Goal: Information Seeking & Learning: Compare options

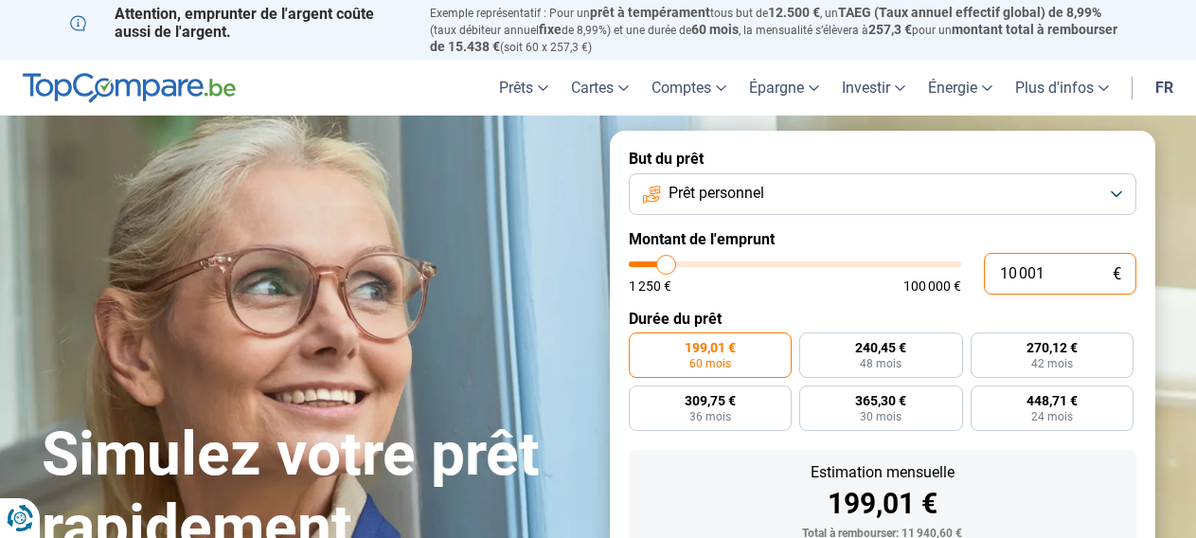
click at [1053, 274] on input "10 001" at bounding box center [1060, 274] width 152 height 42
type input "8 500"
type input "8500"
radio input "true"
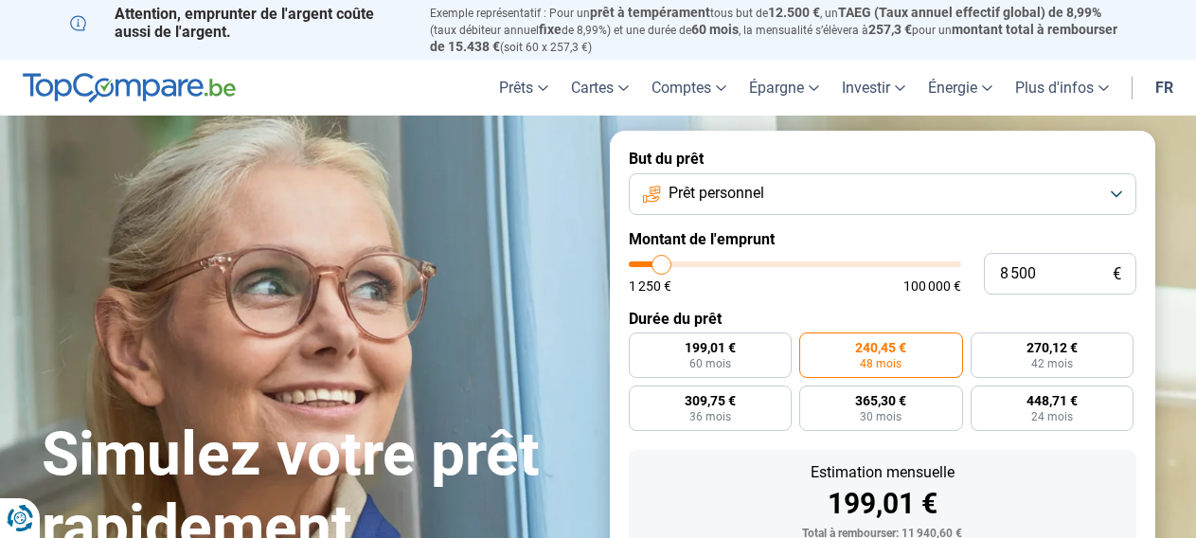
type input "13 000"
type input "13000"
type input "20 750"
type input "20750"
type input "28 250"
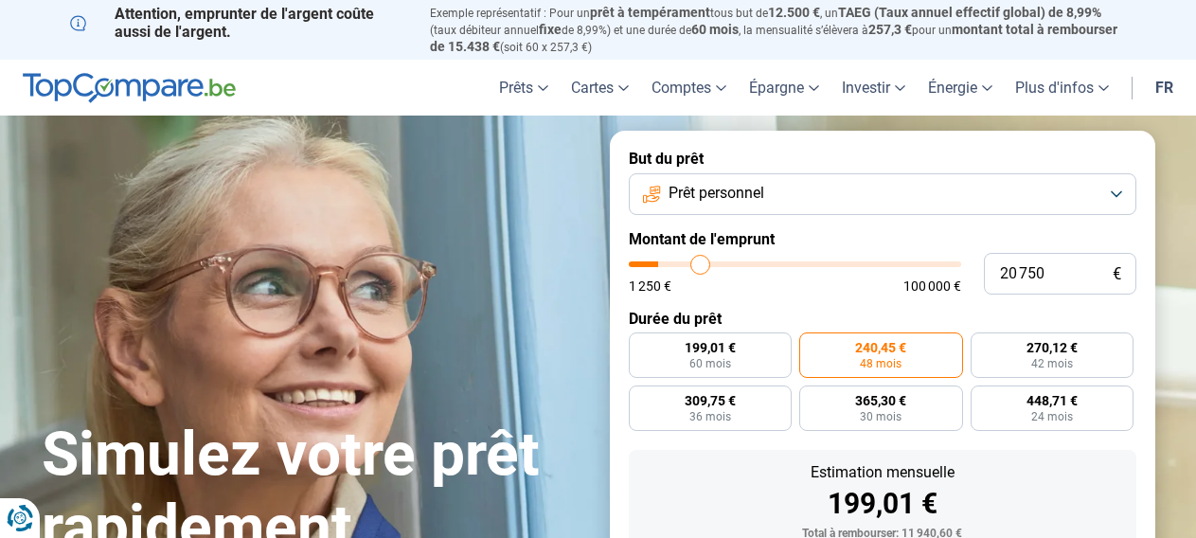
type input "28250"
type input "37 000"
type input "37000"
type input "46 750"
type input "46750"
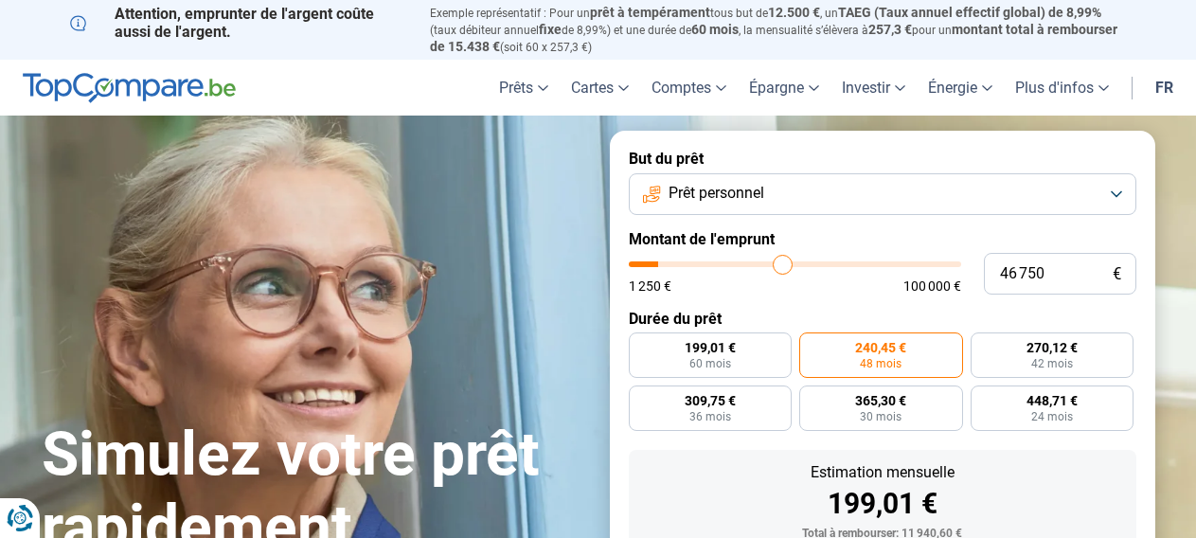
type input "59 250"
type input "59250"
type input "70 000"
type input "70000"
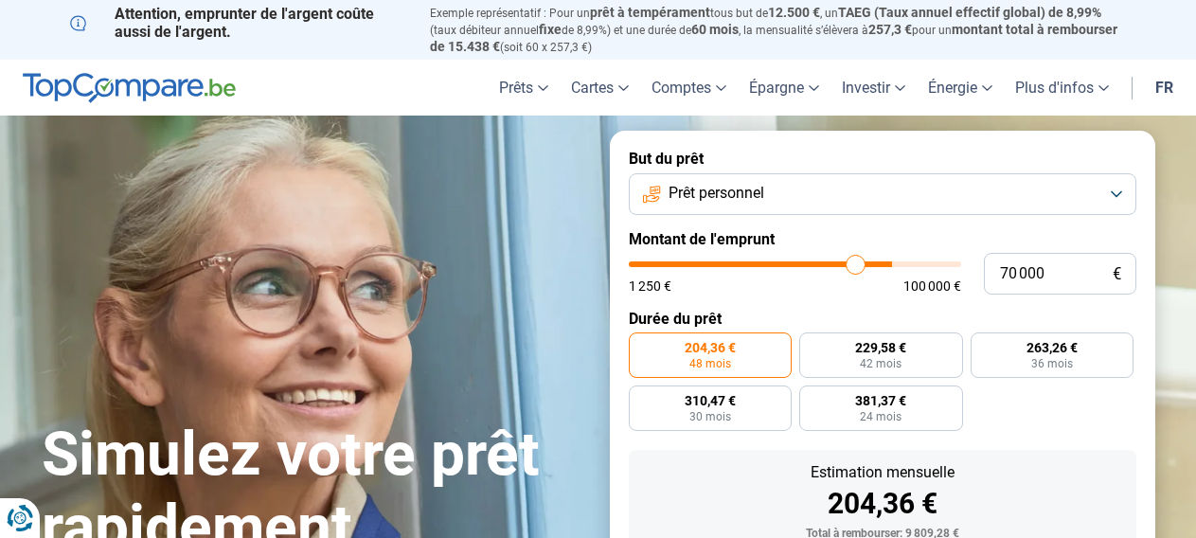
type input "79 500"
type input "79500"
type input "87 000"
type input "87000"
type input "92 750"
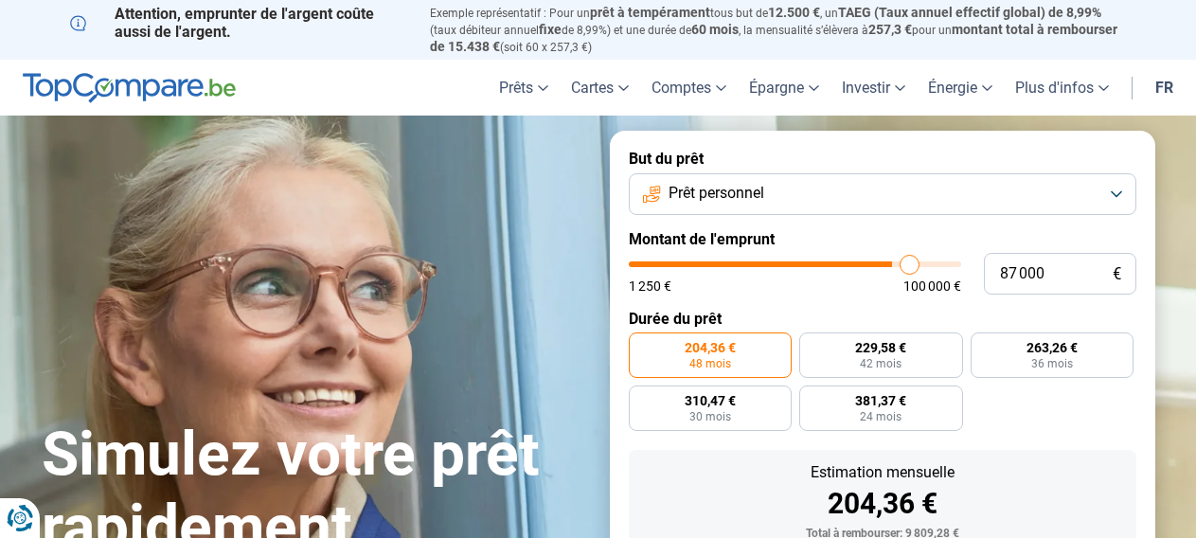
type input "92750"
type input "97 250"
type input "97250"
type input "98 000"
type input "98000"
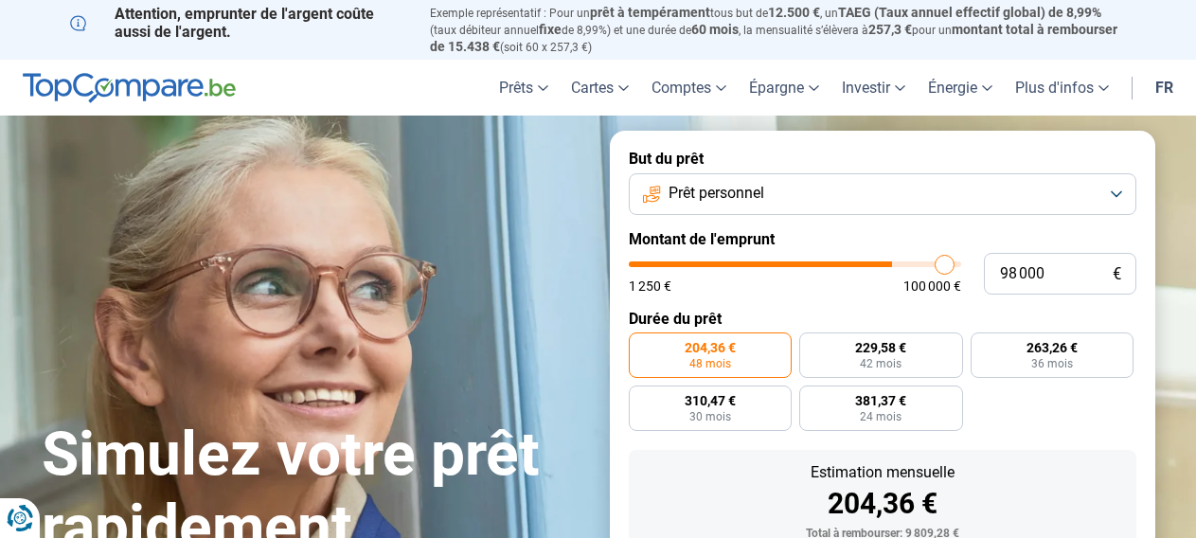
type input "98 250"
type input "98250"
type input "100 000"
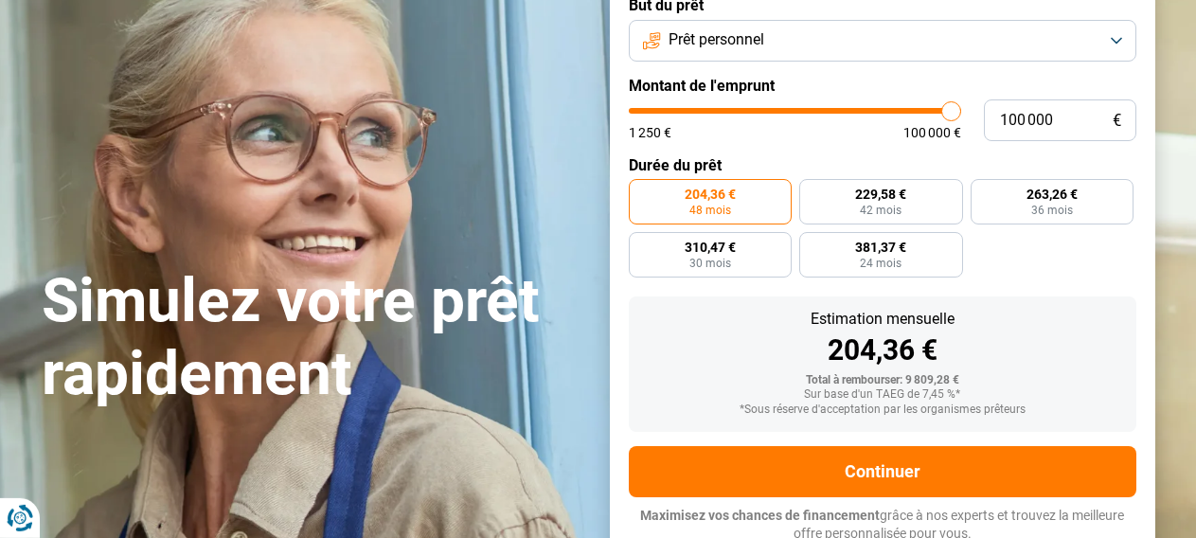
drag, startPoint x: 662, startPoint y: 263, endPoint x: 975, endPoint y: 265, distance: 313.4
type input "100000"
click at [961, 114] on input "range" at bounding box center [795, 111] width 332 height 6
radio input "false"
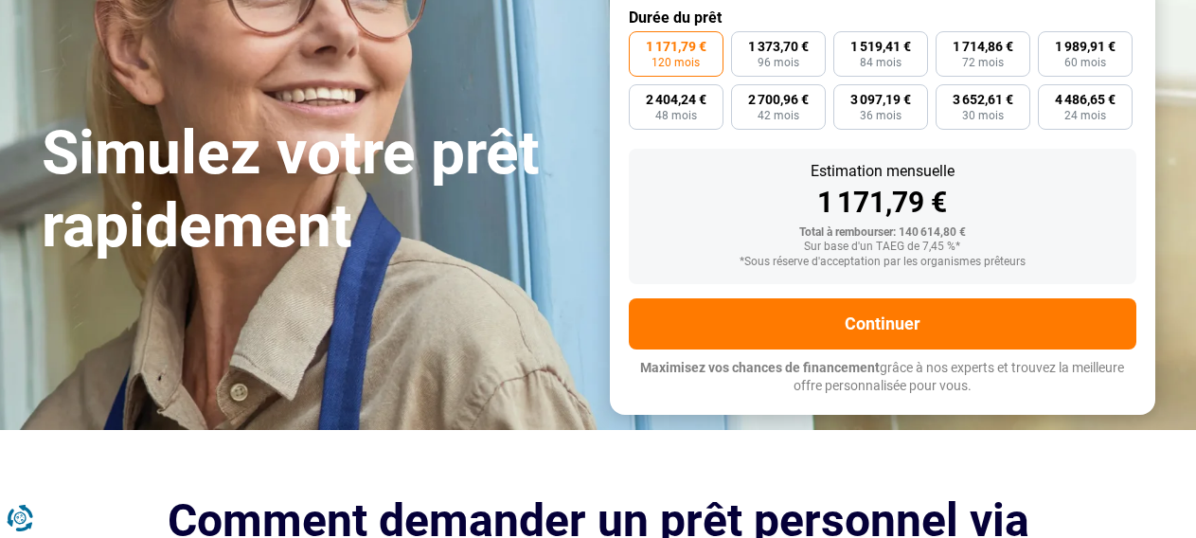
scroll to position [201, 0]
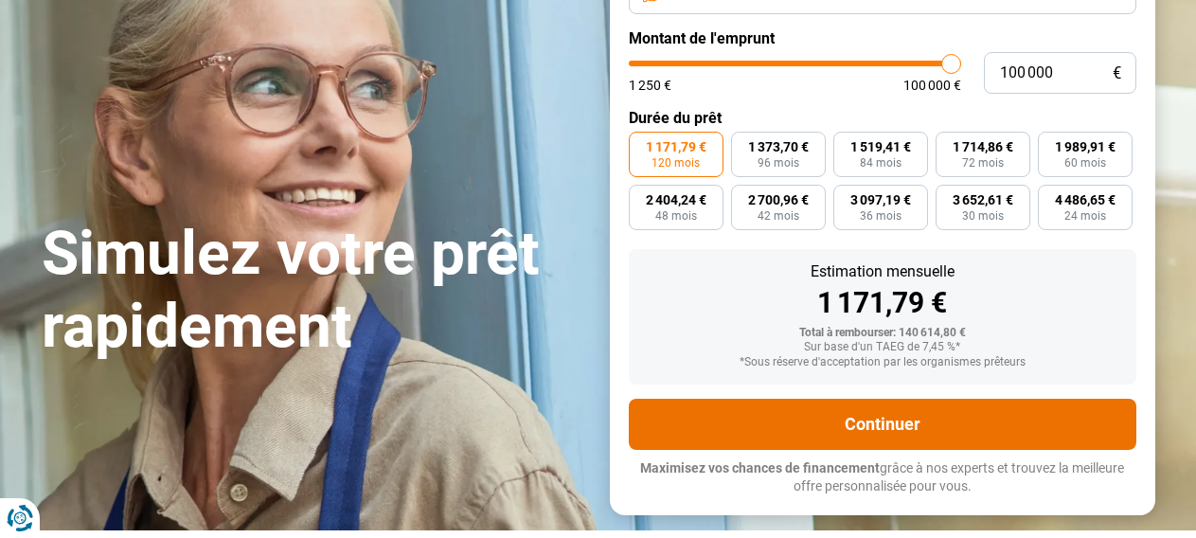
click at [886, 415] on button "Continuer" at bounding box center [882, 424] width 507 height 51
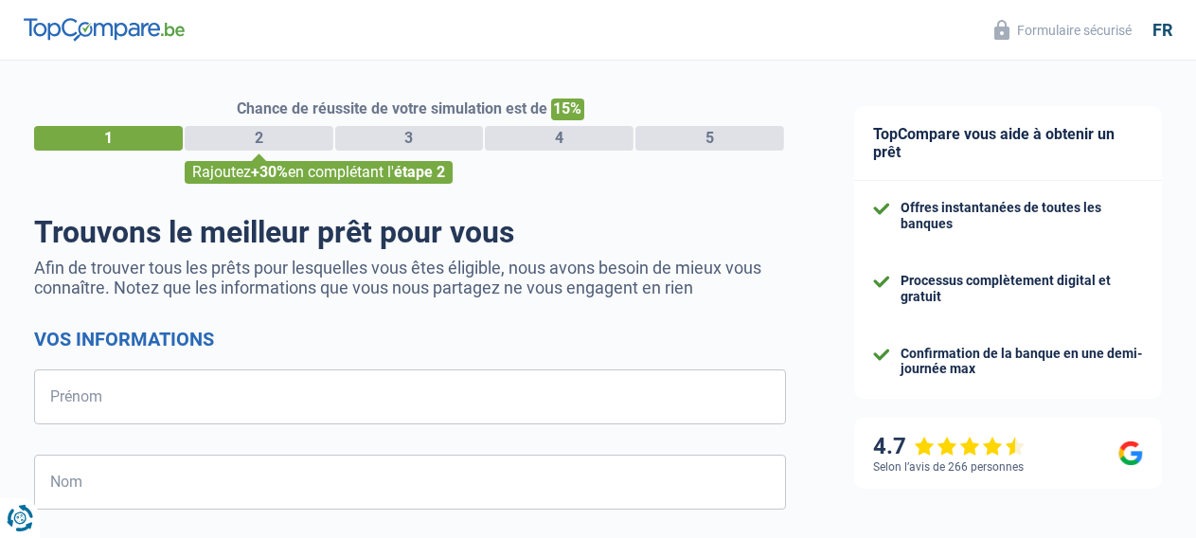
select select "32"
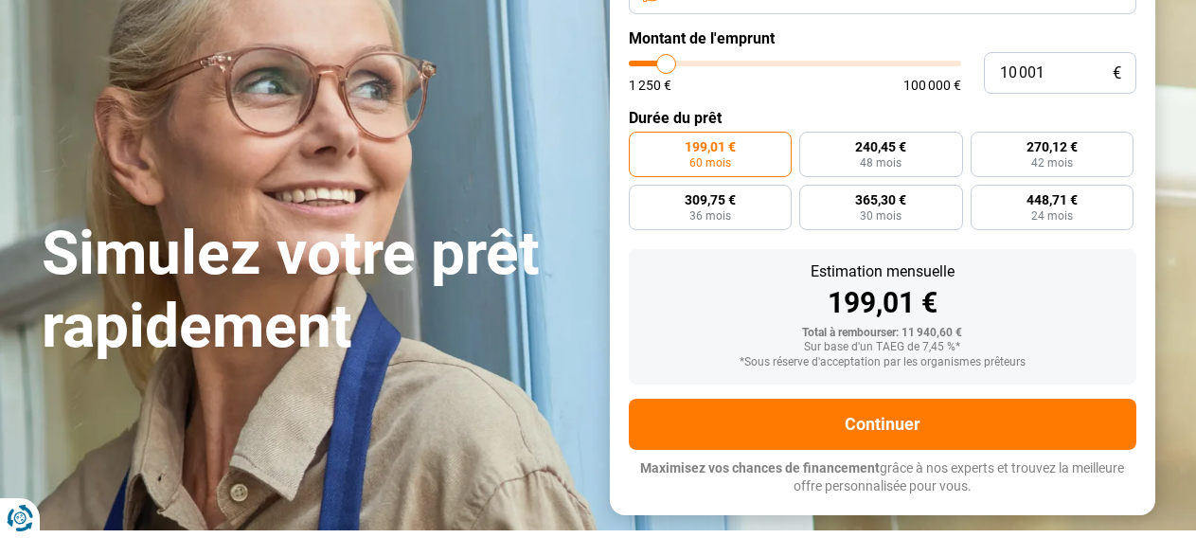
scroll to position [201, 0]
type input "10 750"
type input "10750"
type input "11 250"
type input "11250"
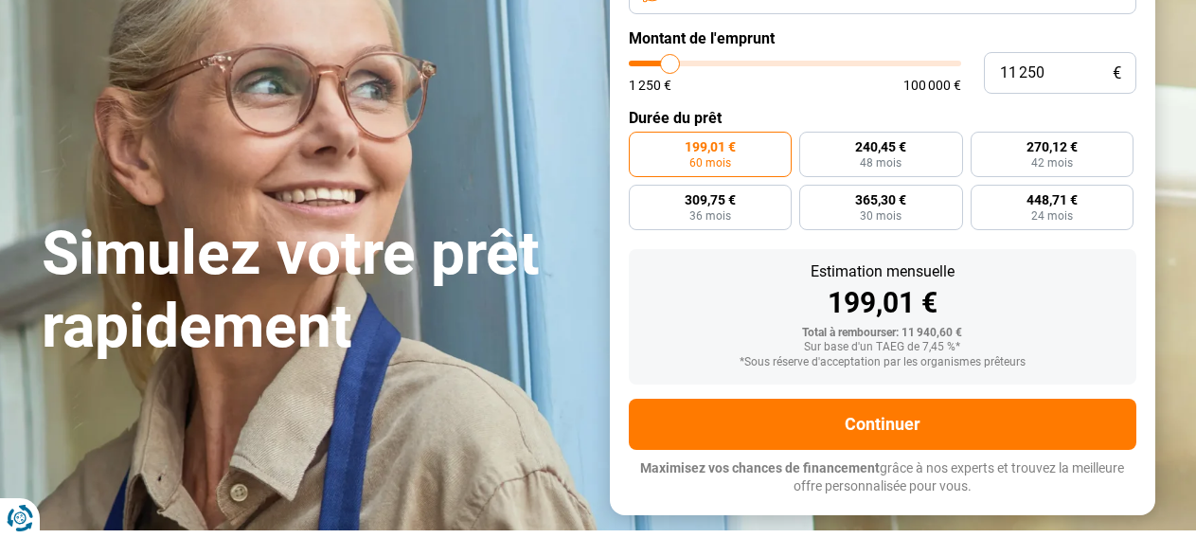
type input "11 500"
type input "11500"
type input "12 250"
type input "12250"
type input "12 500"
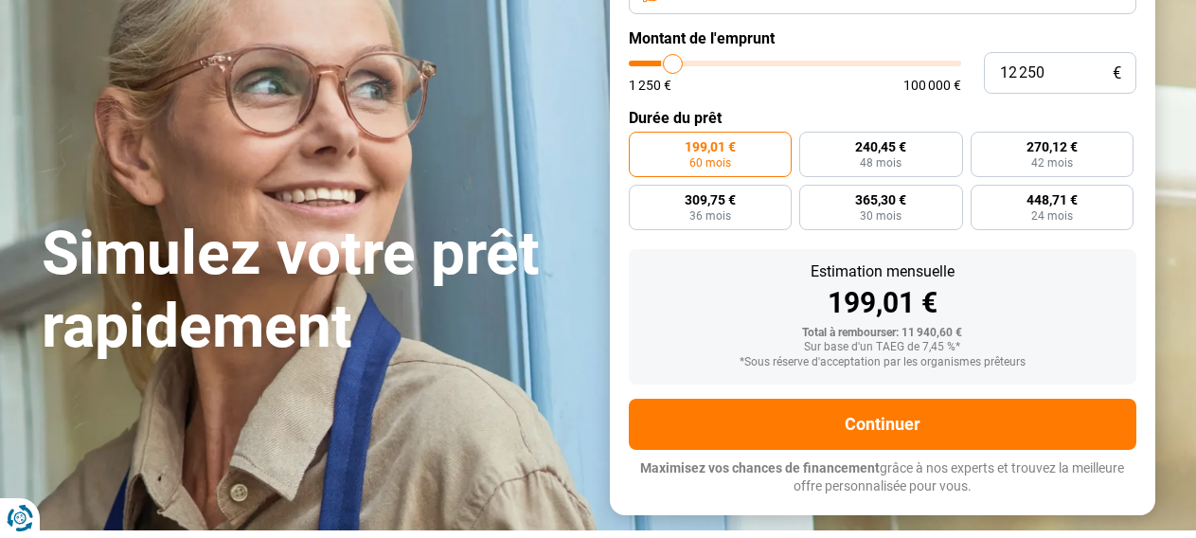
type input "12500"
type input "13 250"
type input "13250"
type input "13 750"
type input "13750"
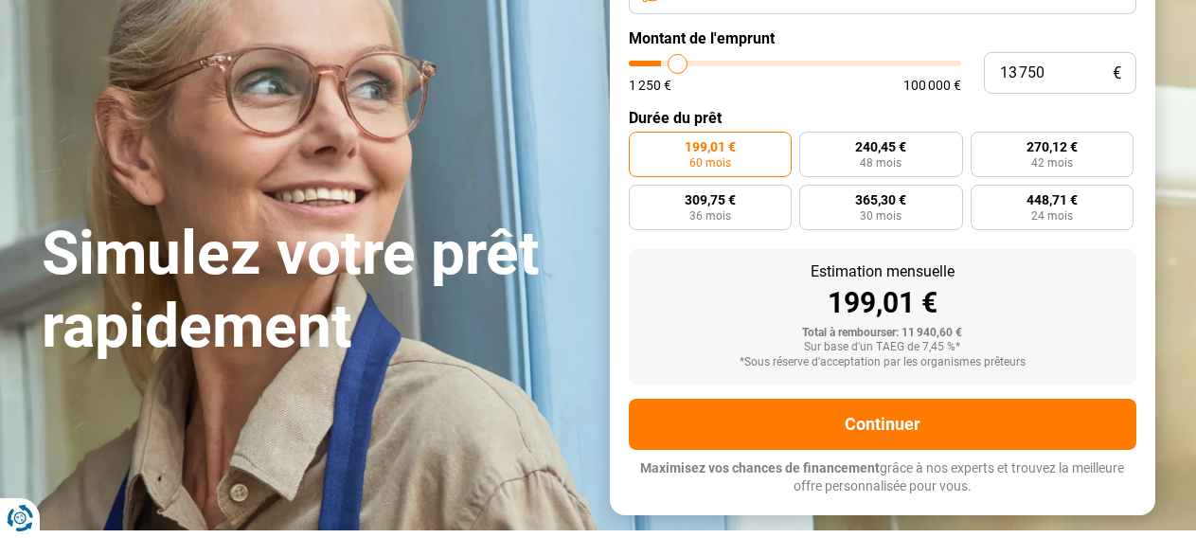
type input "14 750"
type input "14750"
type input "16 000"
type input "16000"
type input "18 000"
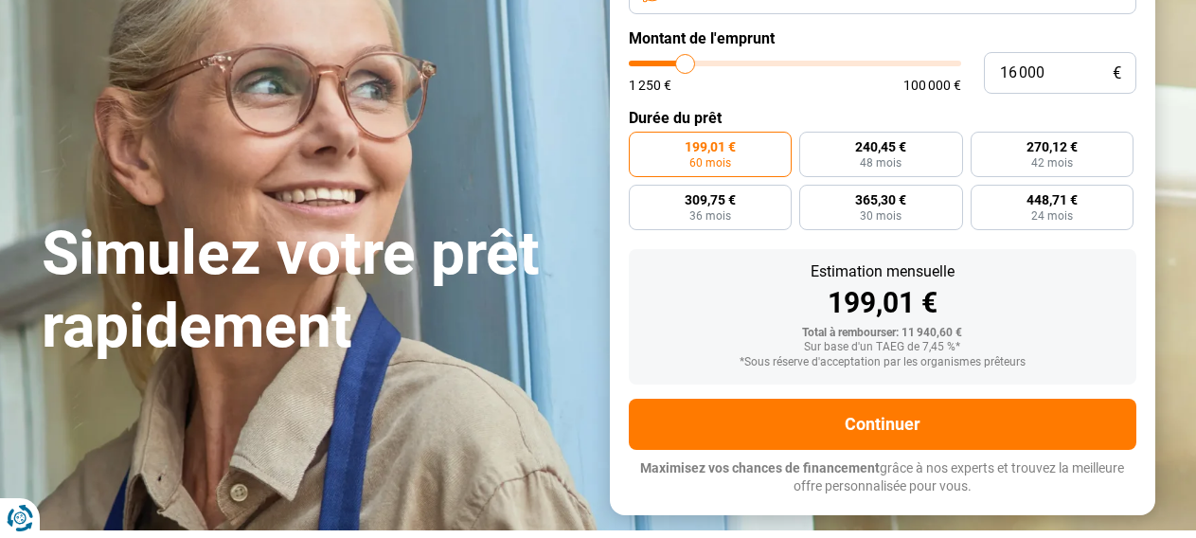
type input "18000"
type input "19 500"
type input "19500"
type input "20 000"
type input "20000"
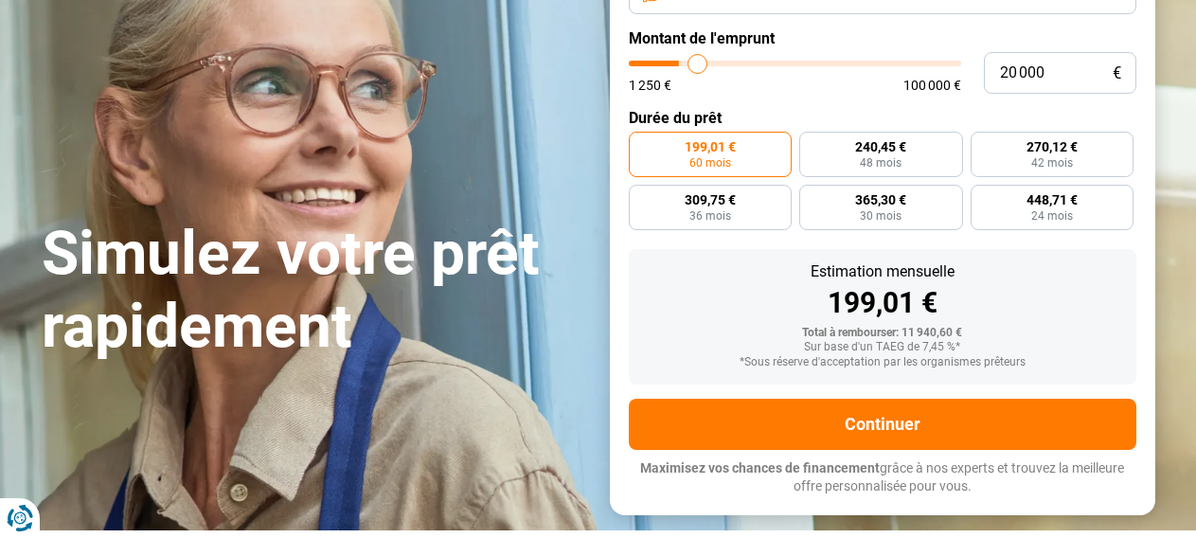
type input "20 500"
type input "20500"
type input "20 750"
type input "20750"
type input "21 000"
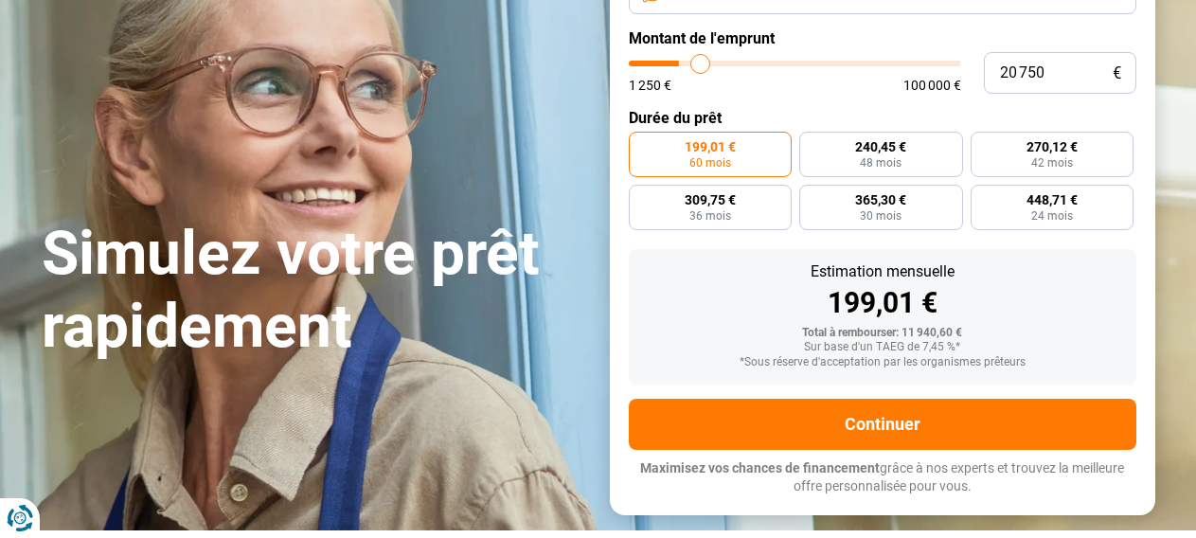
type input "21000"
type input "21 500"
type input "21500"
type input "22 250"
type input "22250"
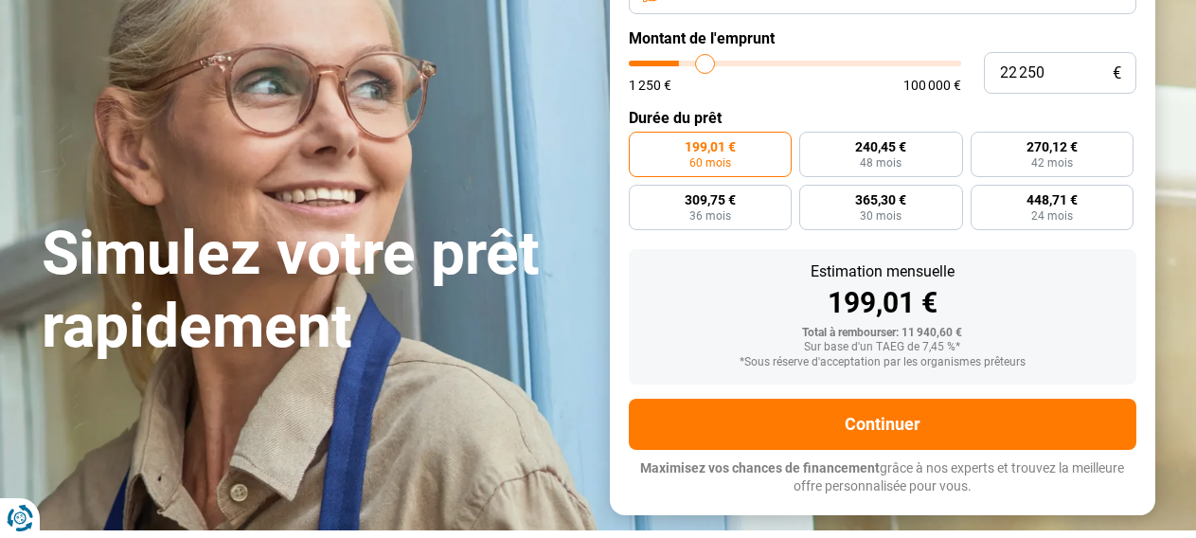
type input "22 750"
type input "22750"
type input "23 250"
type input "23250"
type input "24 000"
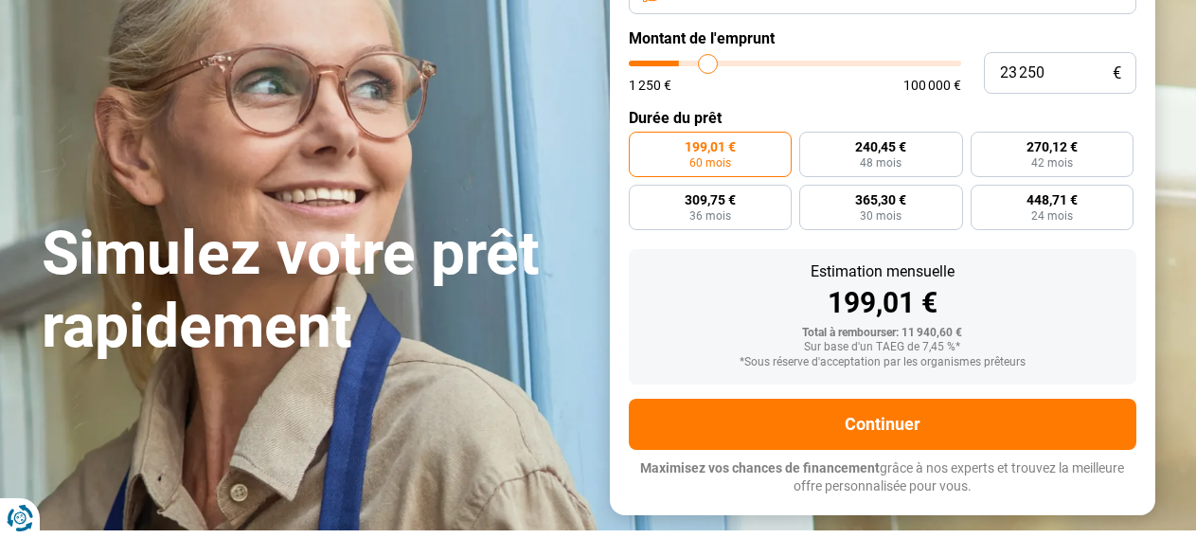
type input "24000"
type input "24 500"
type input "24500"
type input "25 500"
type input "25500"
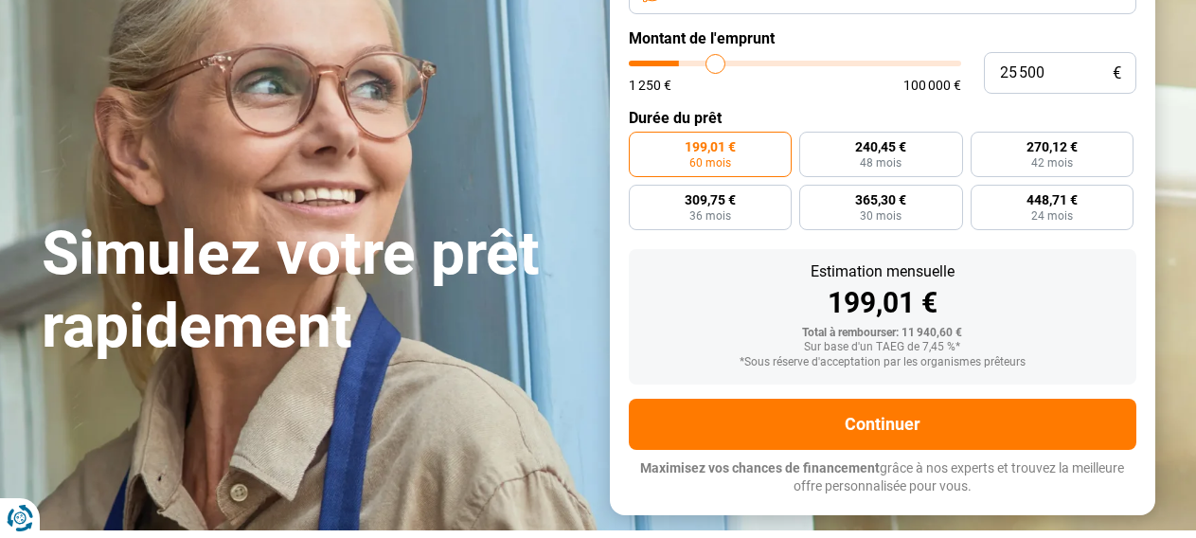
type input "25 750"
type input "25750"
type input "26 000"
type input "26000"
type input "26 750"
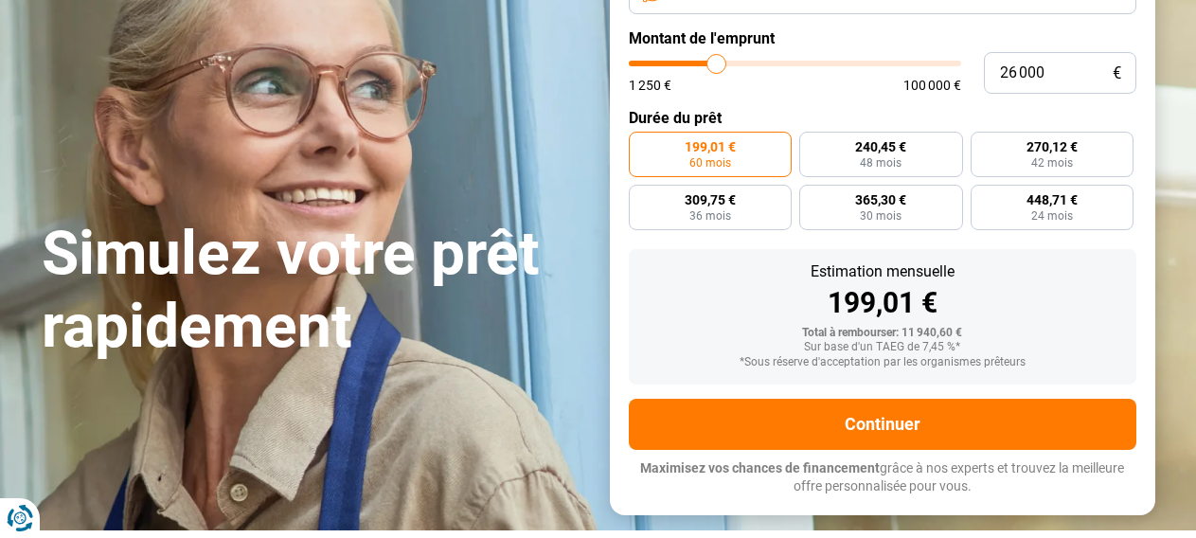
type input "26750"
type input "27 250"
type input "27250"
type input "27 750"
type input "27750"
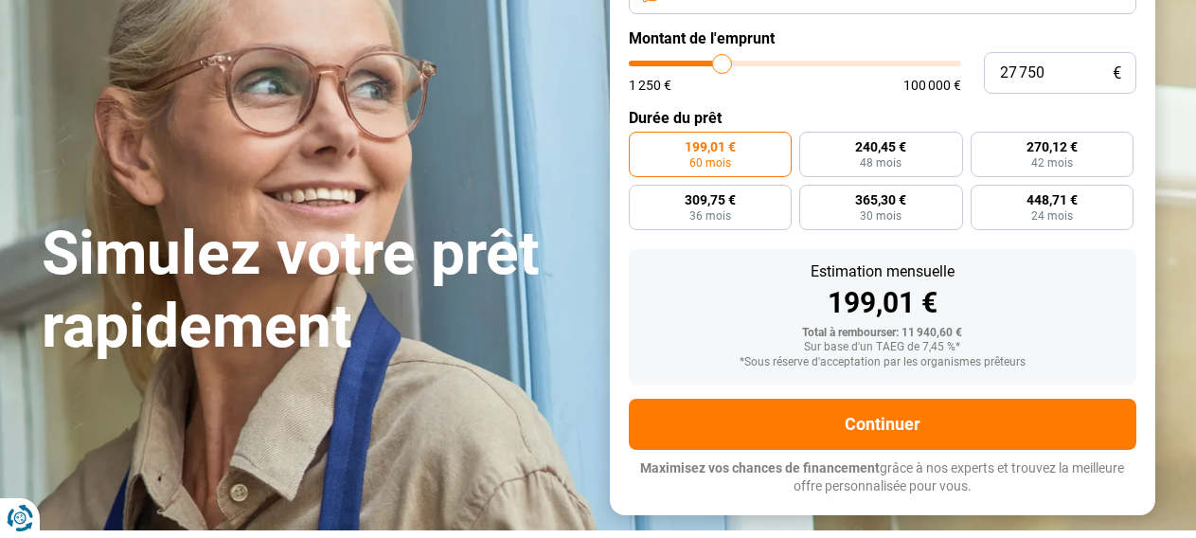
type input "30 250"
type input "30250"
type input "31 750"
type input "31750"
type input "33 000"
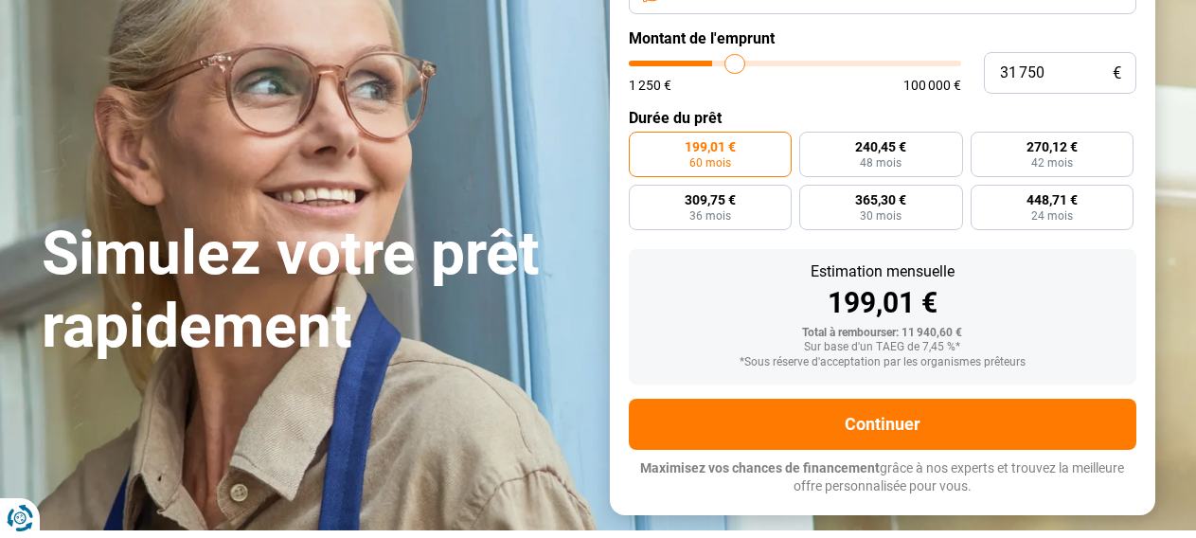
type input "33000"
type input "34 000"
type input "34000"
type input "35 250"
type input "35250"
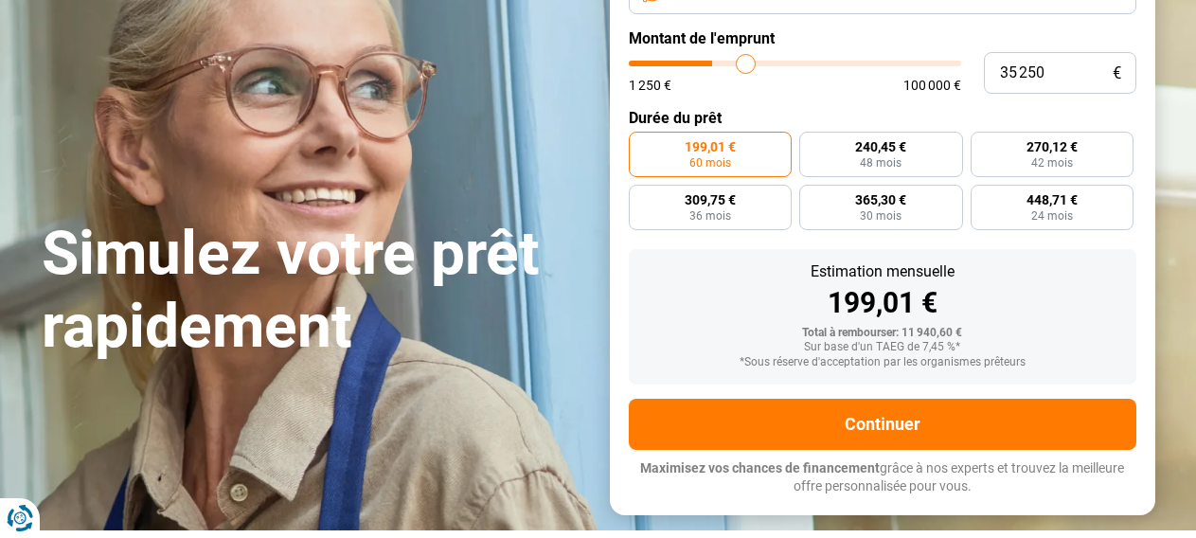
type input "35 500"
type input "35500"
type input "36 000"
type input "36000"
type input "36 500"
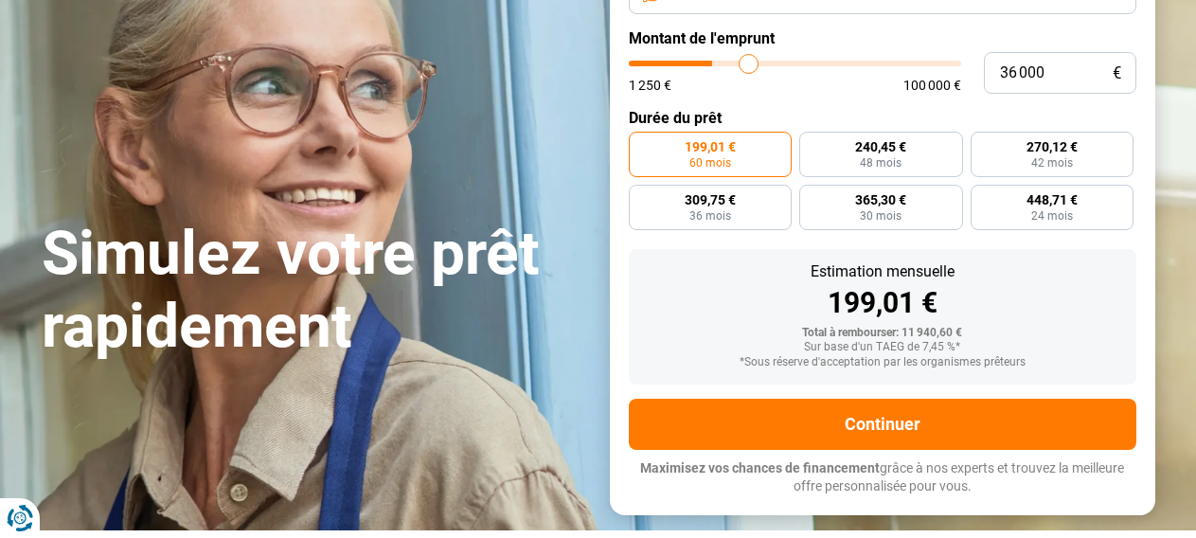
type input "36500"
type input "36 750"
type input "36750"
type input "37 000"
type input "37000"
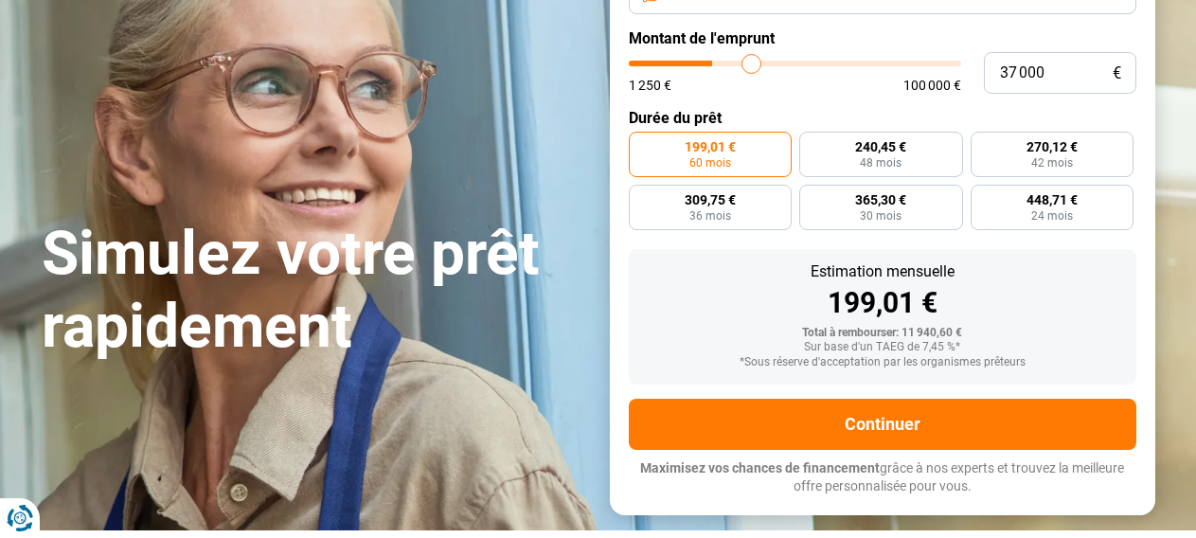
type input "37 500"
type input "37500"
type input "38 000"
type input "38000"
type input "38 750"
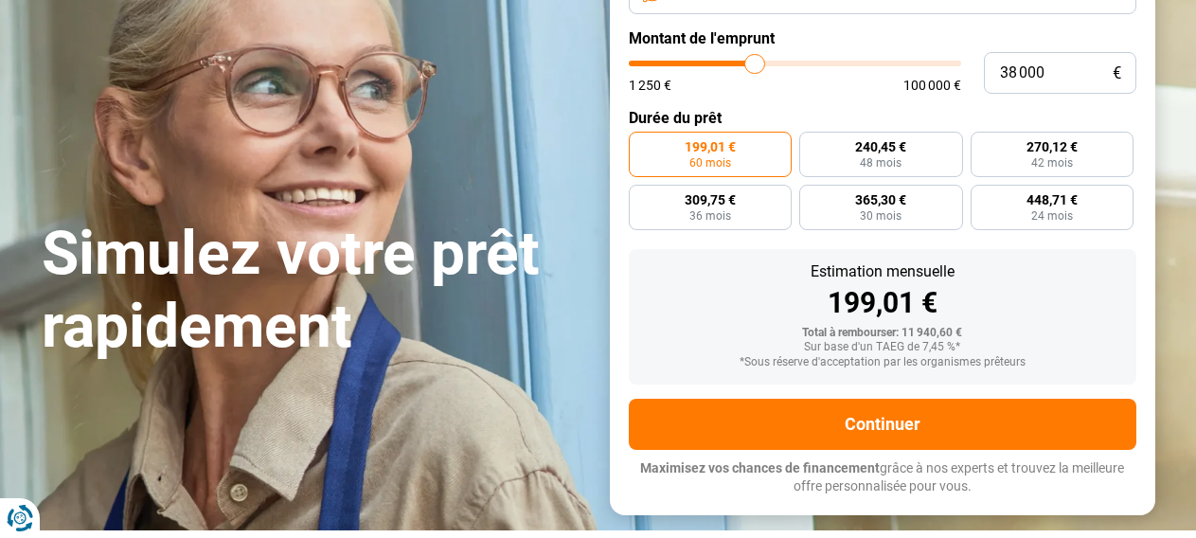
type input "38750"
type input "39 250"
type input "39250"
type input "40 000"
type input "40000"
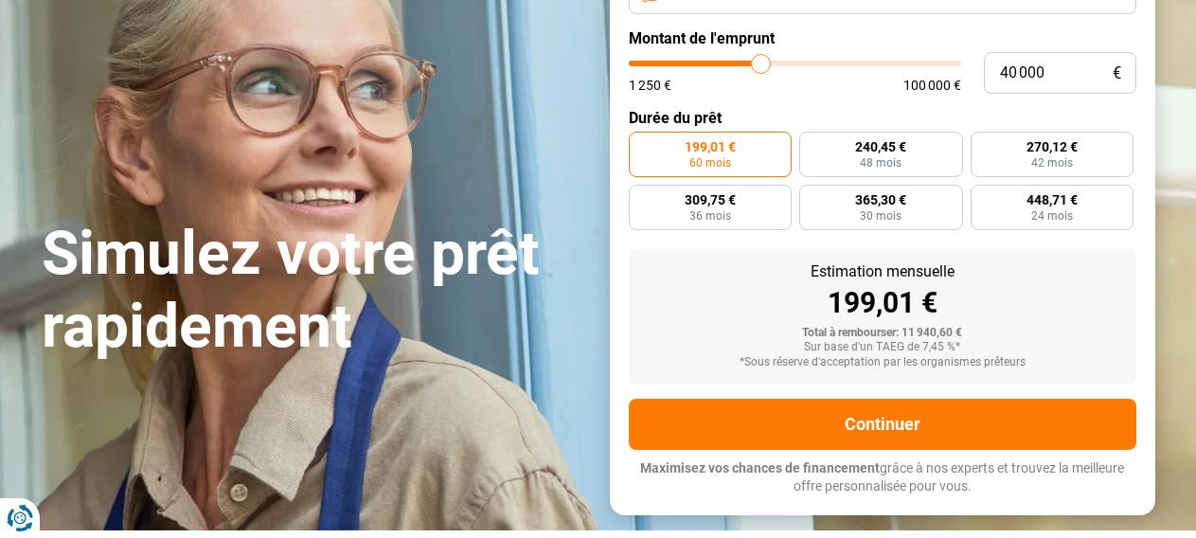
type input "40 500"
type input "40500"
type input "41 000"
type input "41000"
type input "41 500"
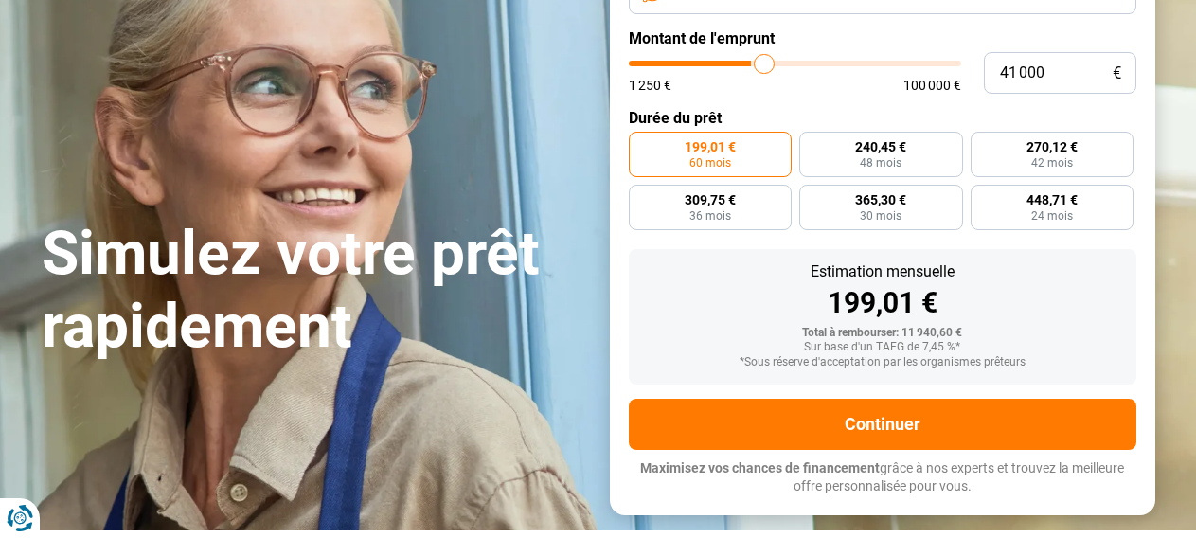
type input "41500"
type input "42 000"
type input "42000"
type input "43 500"
type input "43500"
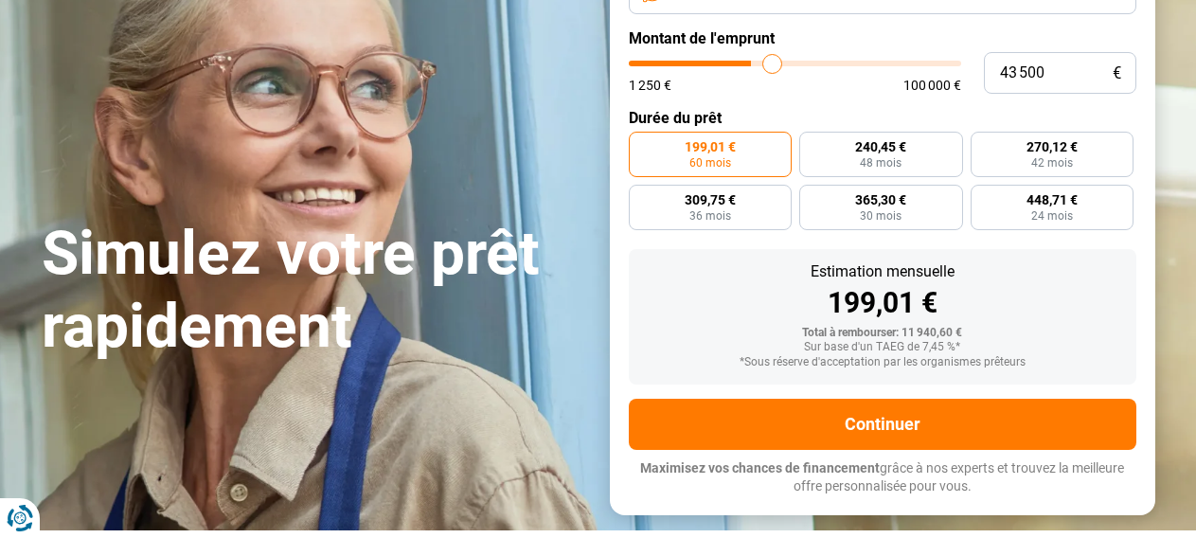
type input "45 000"
type input "45000"
type input "48 000"
type input "48000"
type input "49 000"
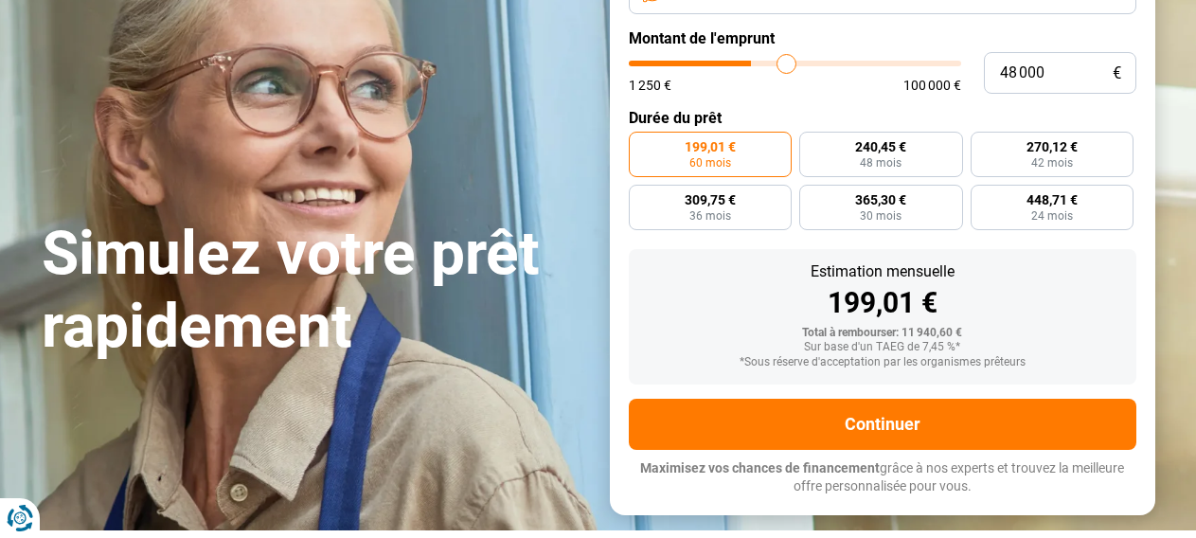
type input "49000"
type input "51 500"
type input "51500"
type input "54 500"
type input "54500"
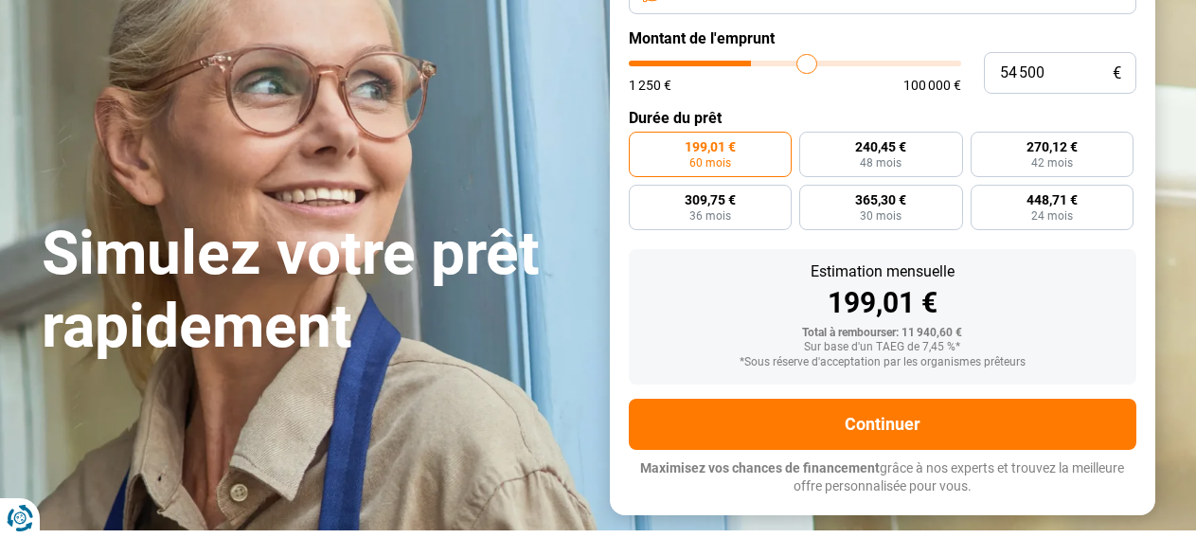
type input "57 250"
type input "57250"
type input "59 750"
type input "59750"
type input "63 500"
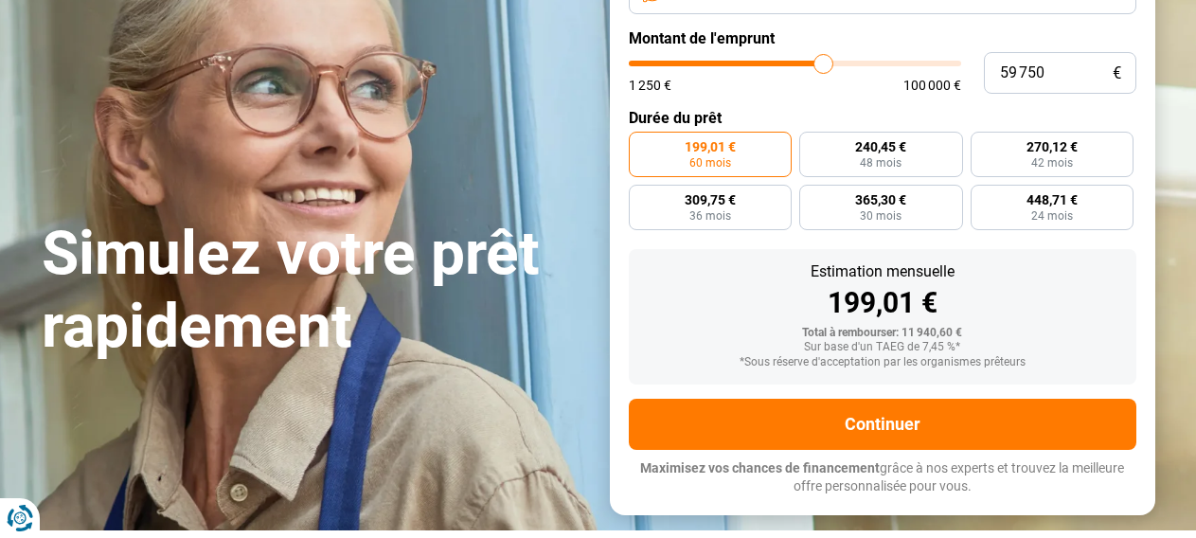
type input "63500"
type input "68 250"
type input "68250"
type input "72 250"
type input "72250"
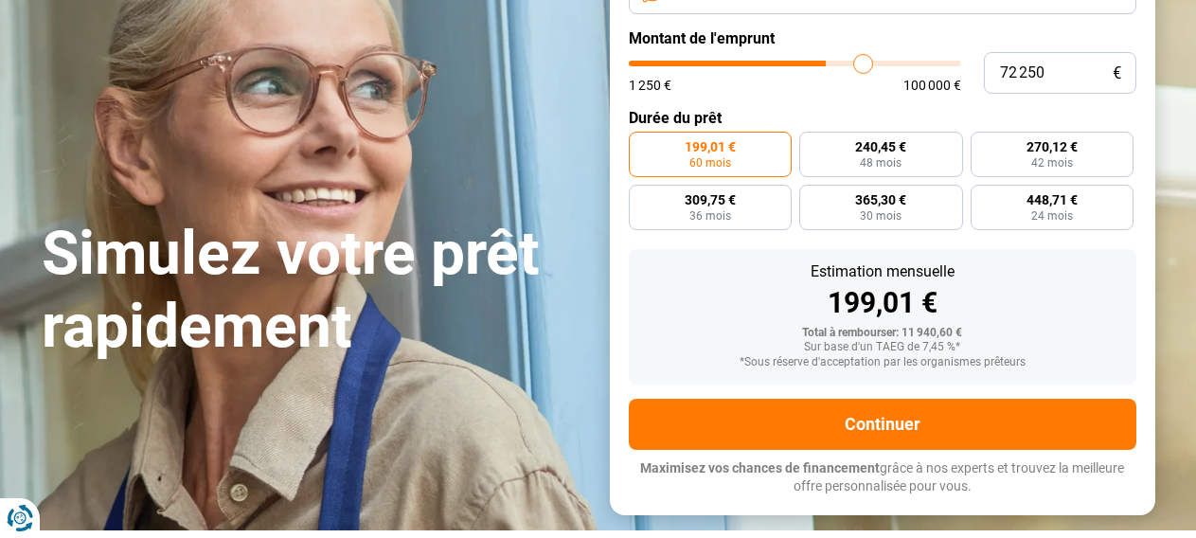
type input "76 500"
type input "76500"
type input "80 500"
type input "80500"
type input "85 250"
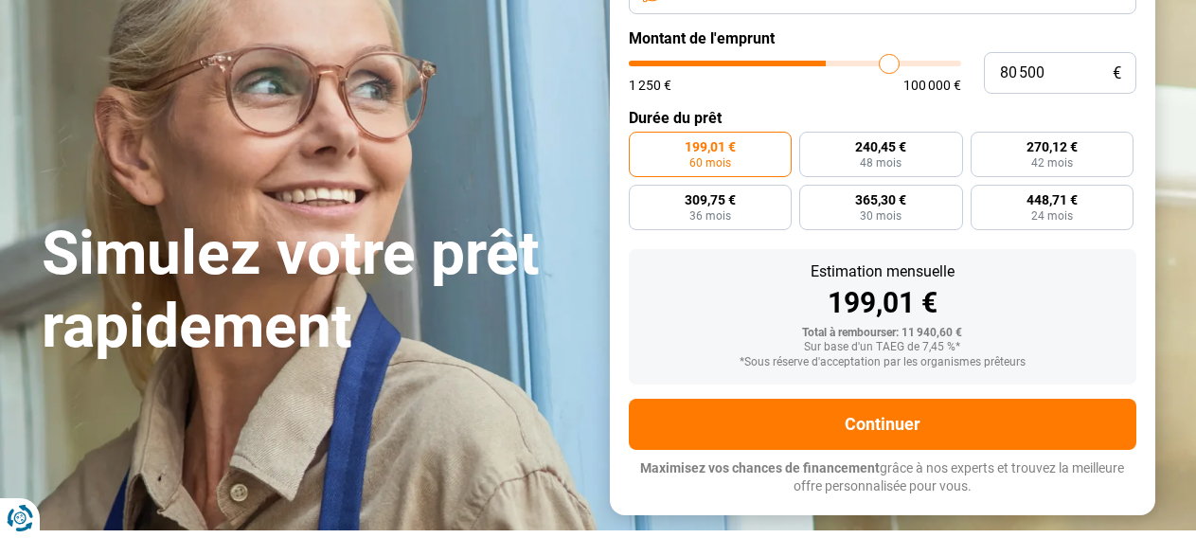
type input "85250"
type input "89 500"
type input "89500"
type input "93 000"
type input "93000"
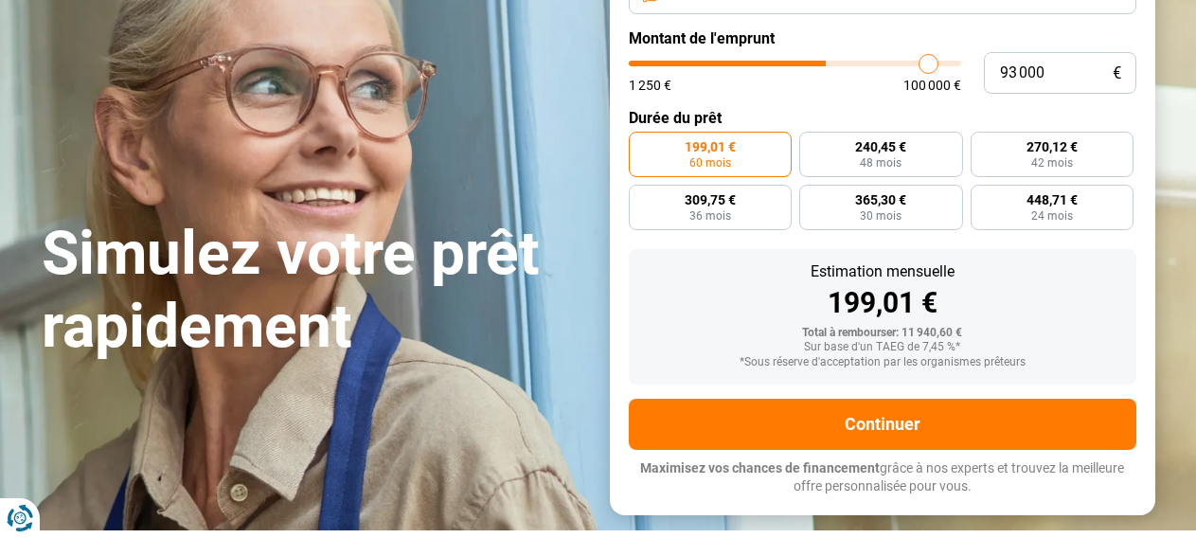
type input "95 750"
type input "95750"
type input "97 500"
type input "97500"
type input "98 000"
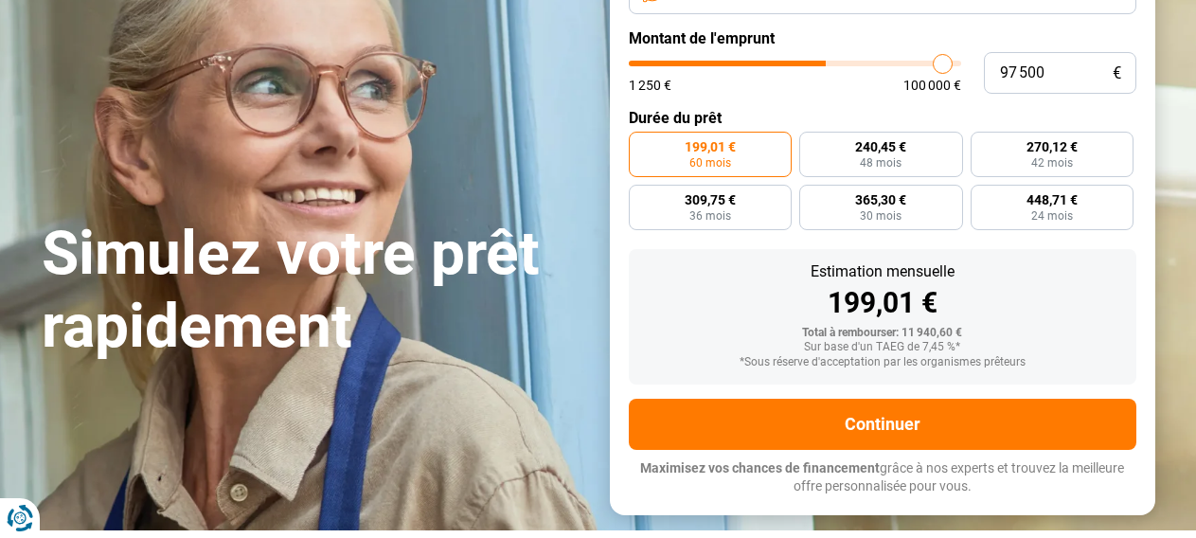
type input "98000"
type input "98 500"
type input "98500"
type input "99 250"
type input "99250"
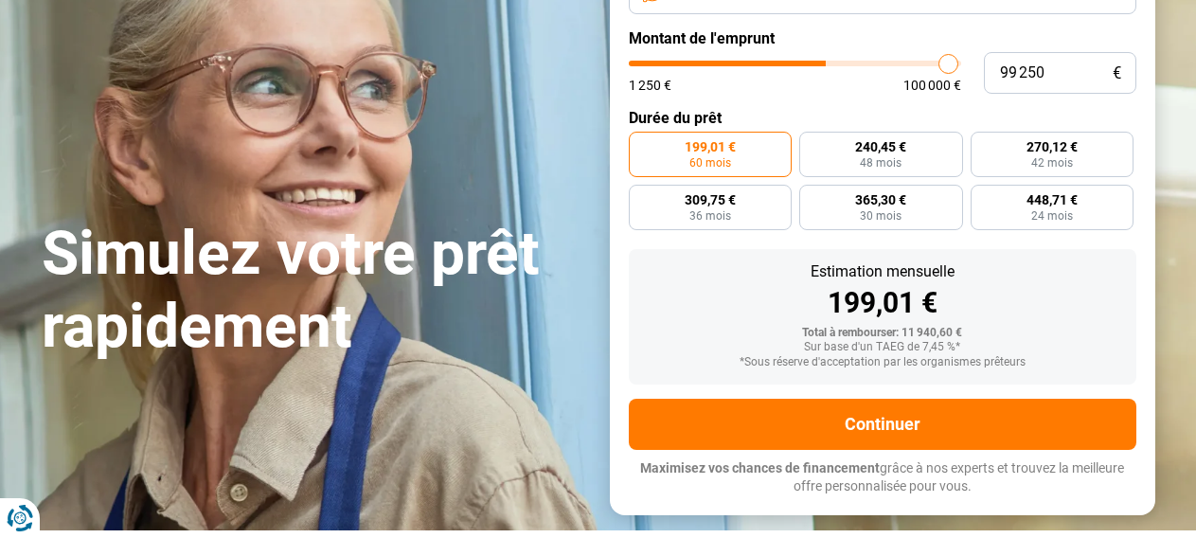
type input "99 750"
type input "99750"
type input "100 000"
drag, startPoint x: 668, startPoint y: 61, endPoint x: 990, endPoint y: 56, distance: 321.9
type input "100000"
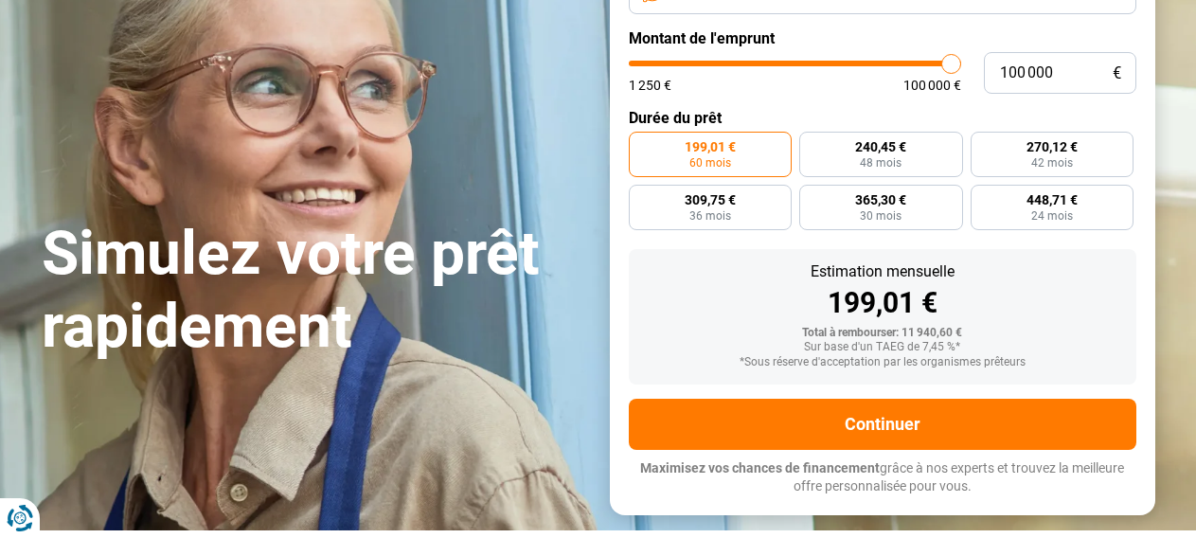
click at [961, 61] on input "range" at bounding box center [795, 64] width 332 height 6
radio input "false"
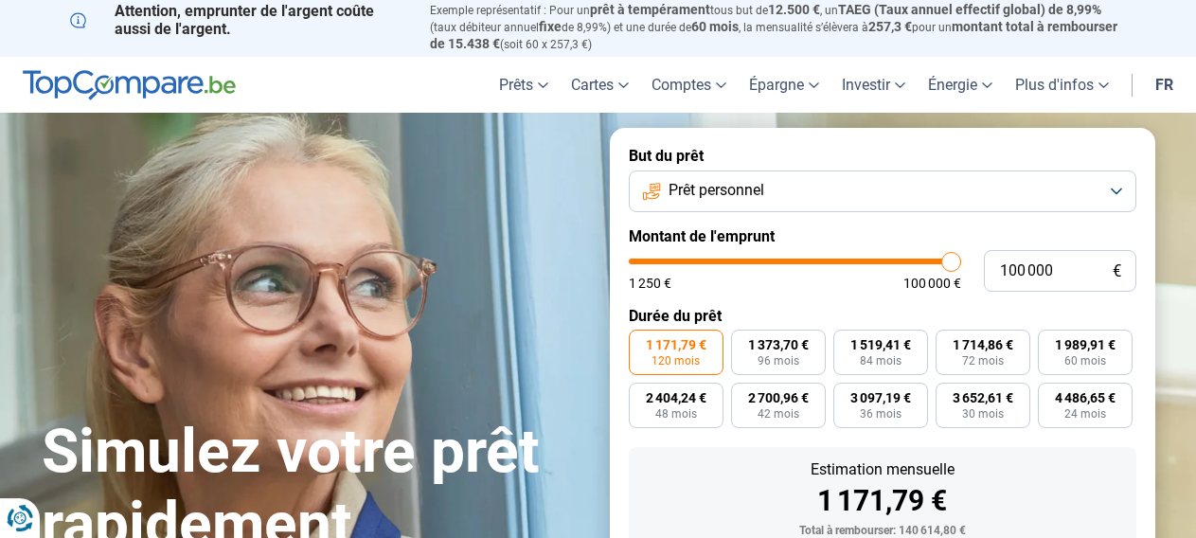
scroll to position [0, 0]
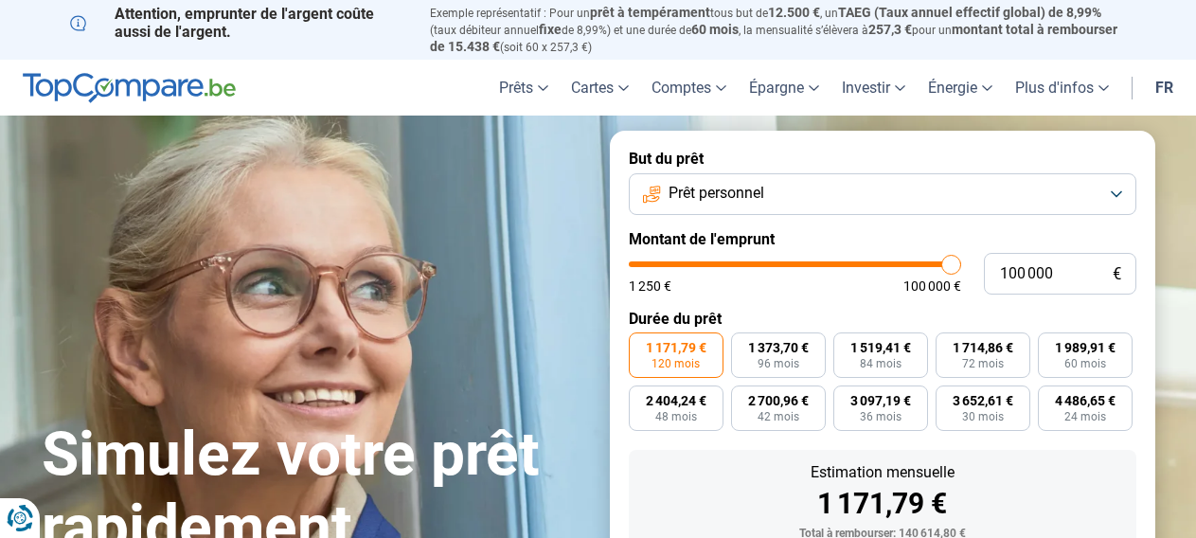
drag, startPoint x: 430, startPoint y: 12, endPoint x: 596, endPoint y: 47, distance: 170.3
click at [596, 47] on p "Exemple représentatif : Pour un prêt à tempérament tous but de 12.500 € , un TA…" at bounding box center [778, 30] width 697 height 50
